Goal: Task Accomplishment & Management: Manage account settings

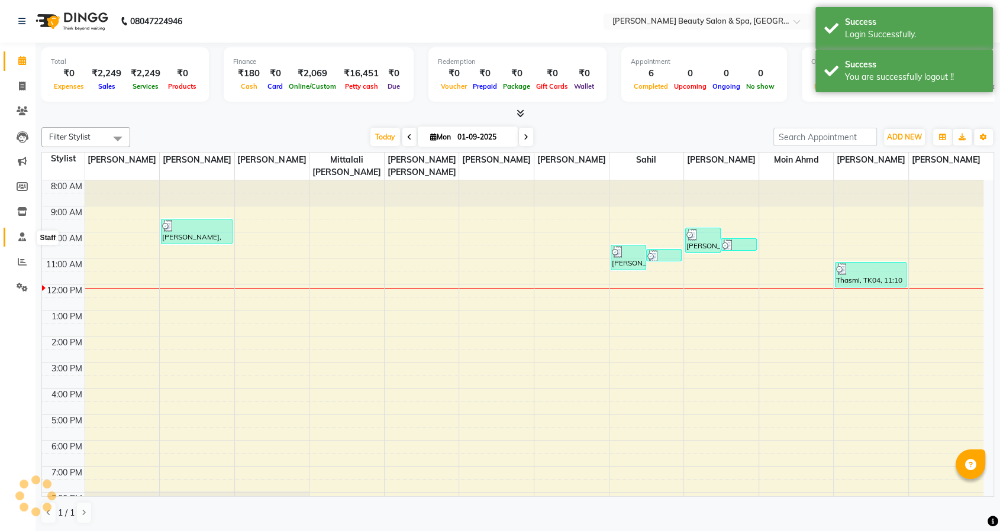
click at [22, 238] on icon at bounding box center [22, 236] width 8 height 9
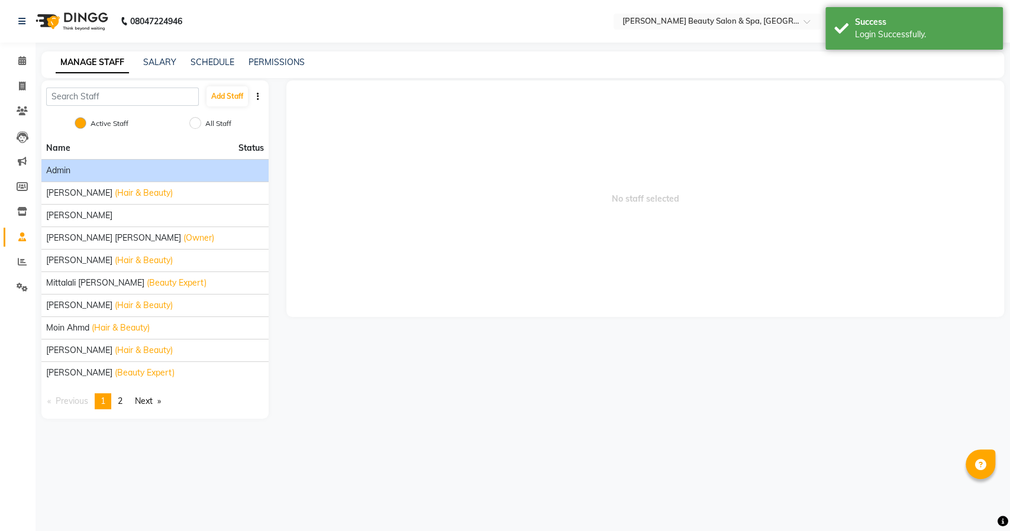
click at [80, 176] on div "Admin" at bounding box center [155, 170] width 218 height 12
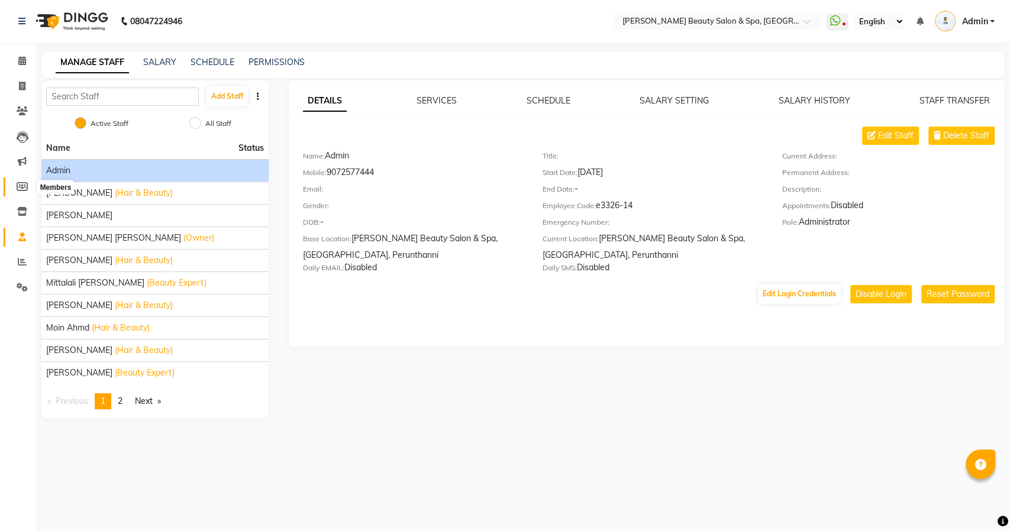
click at [21, 180] on span at bounding box center [22, 187] width 21 height 14
select select
